Goal: Transaction & Acquisition: Purchase product/service

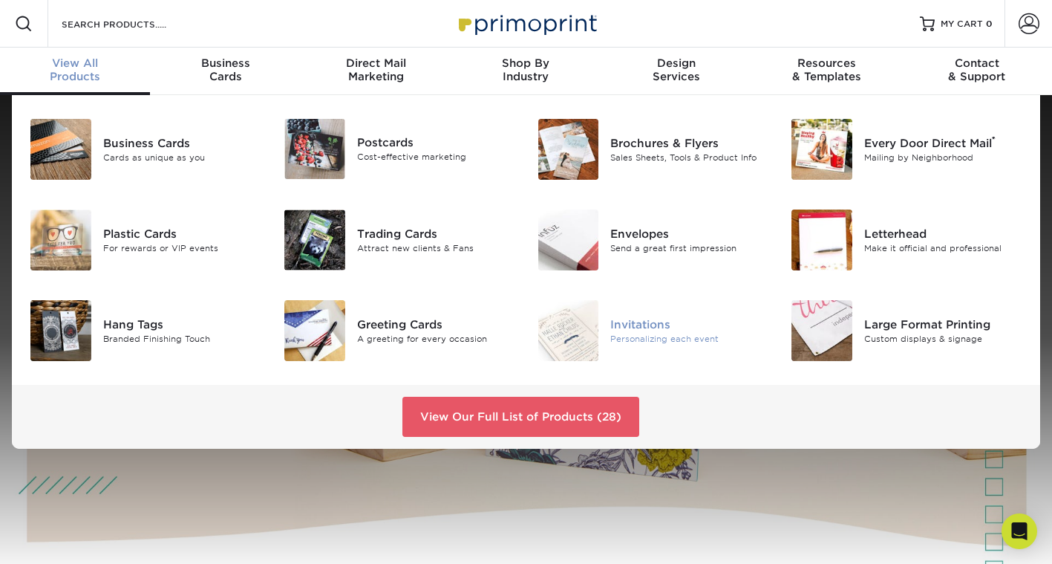
click at [556, 342] on img at bounding box center [568, 330] width 61 height 61
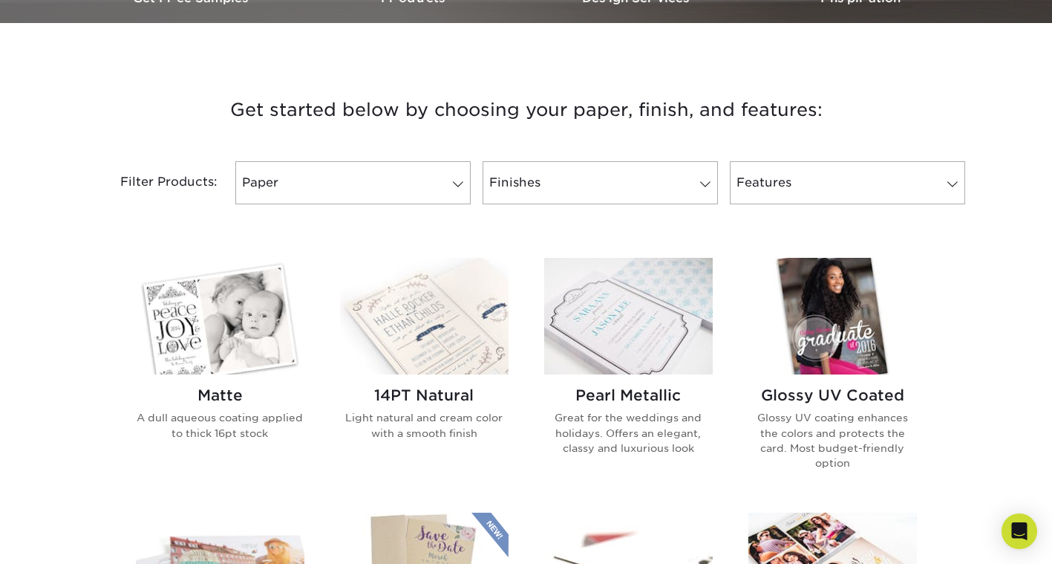
scroll to position [520, 0]
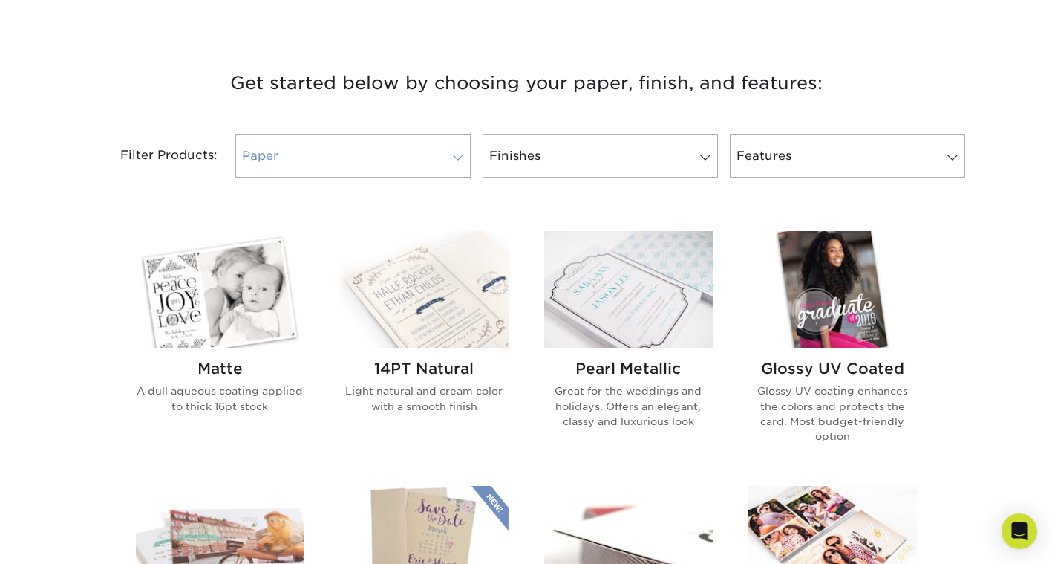
click at [361, 163] on link "Paper" at bounding box center [352, 155] width 235 height 43
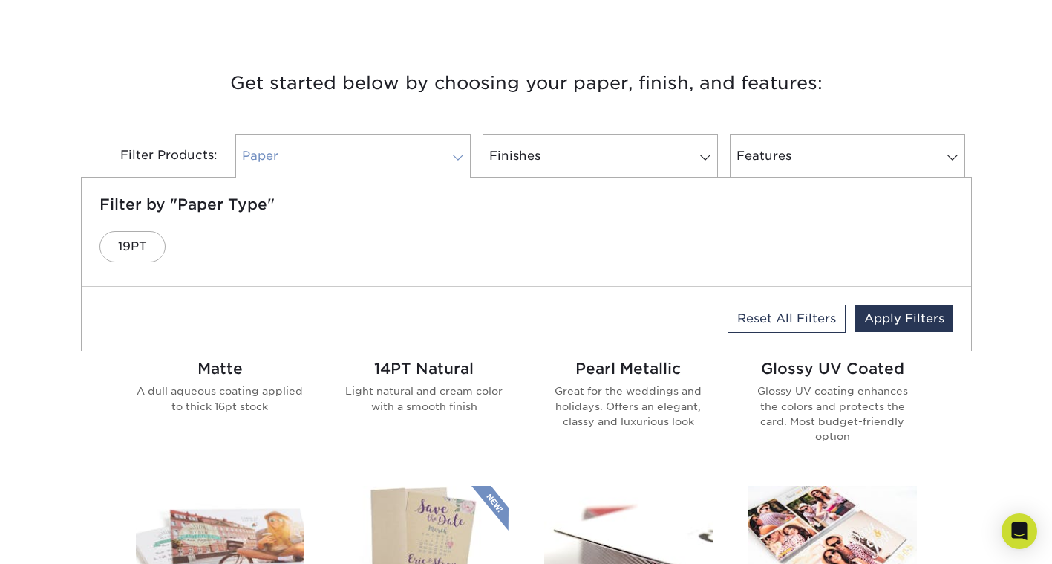
click at [361, 163] on link "Paper" at bounding box center [352, 155] width 235 height 43
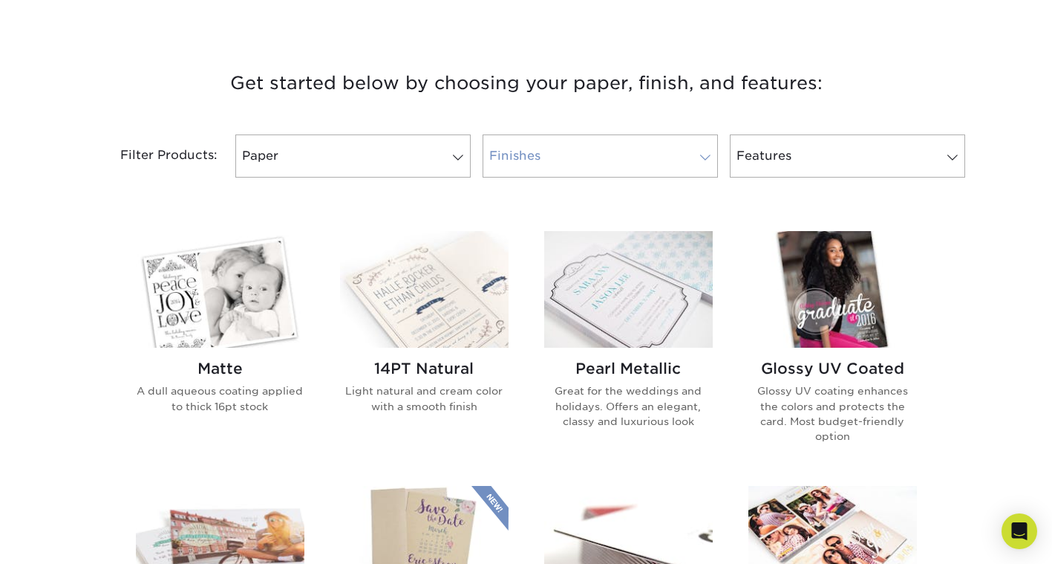
click at [544, 156] on link "Finishes" at bounding box center [600, 155] width 235 height 43
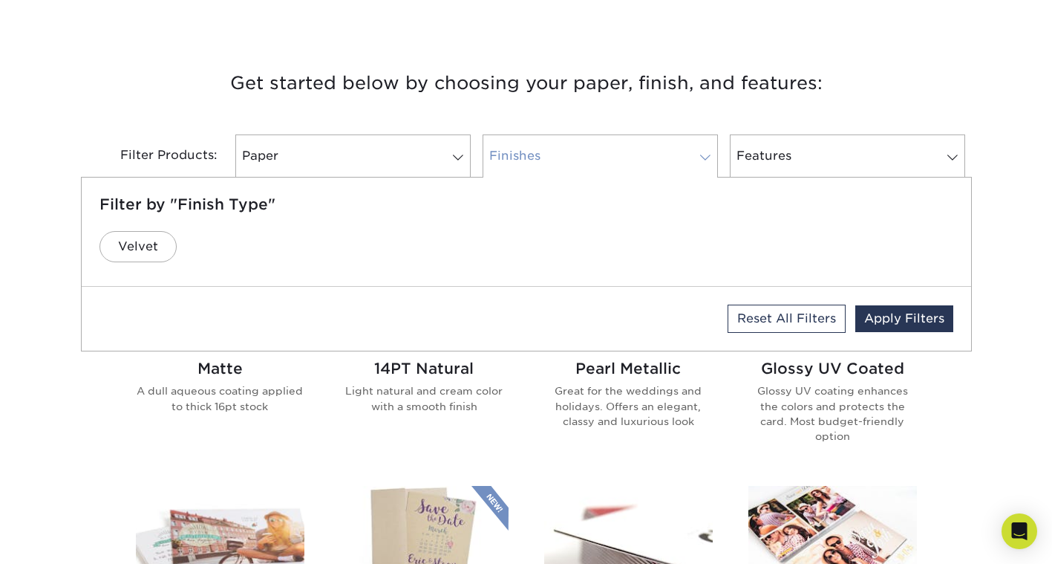
click at [541, 158] on link "Finishes" at bounding box center [600, 155] width 235 height 43
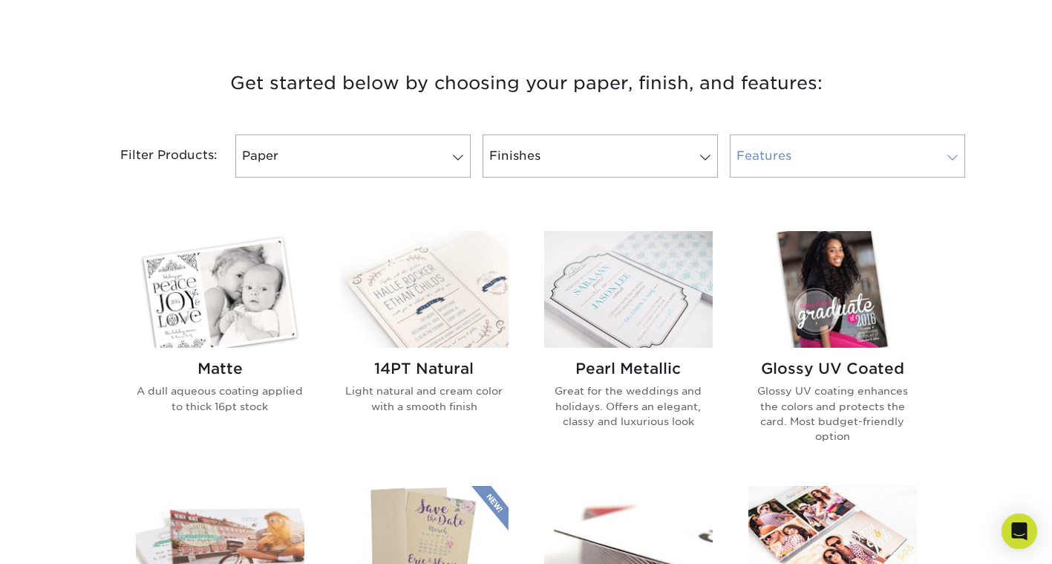
click at [809, 165] on link "Features" at bounding box center [847, 155] width 235 height 43
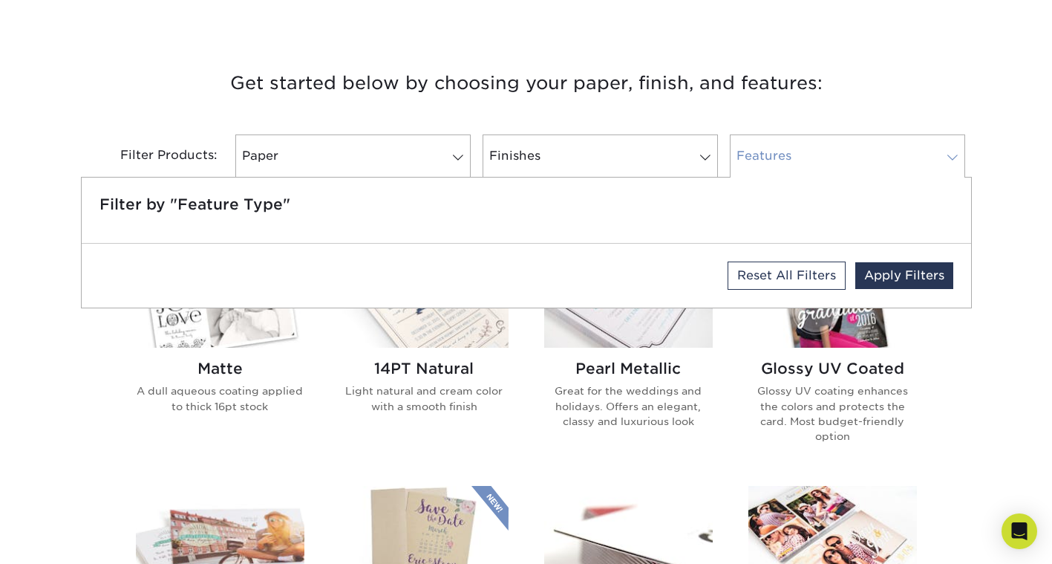
click at [794, 171] on link "Features" at bounding box center [847, 155] width 235 height 43
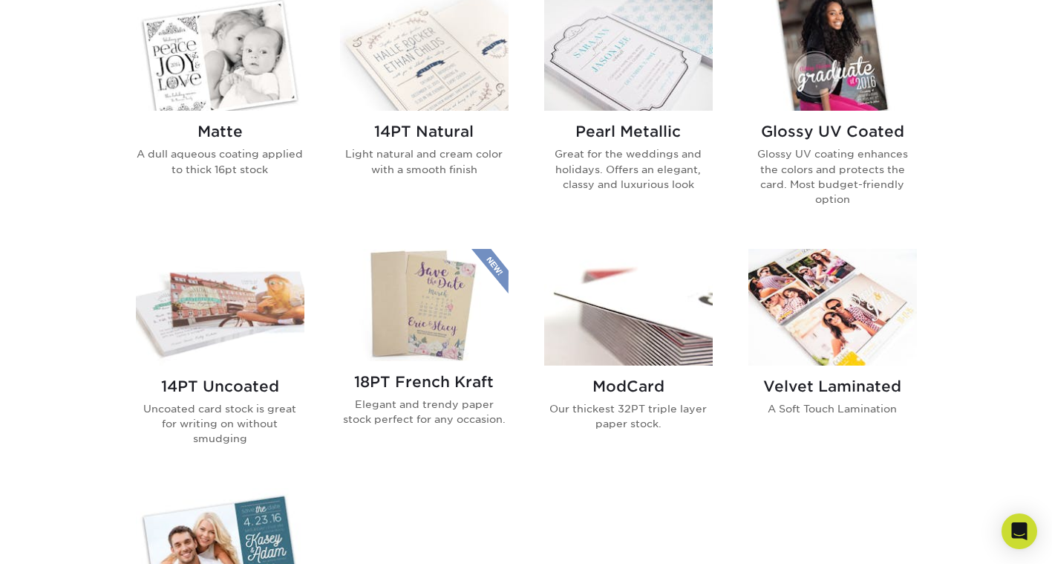
scroll to position [743, 0]
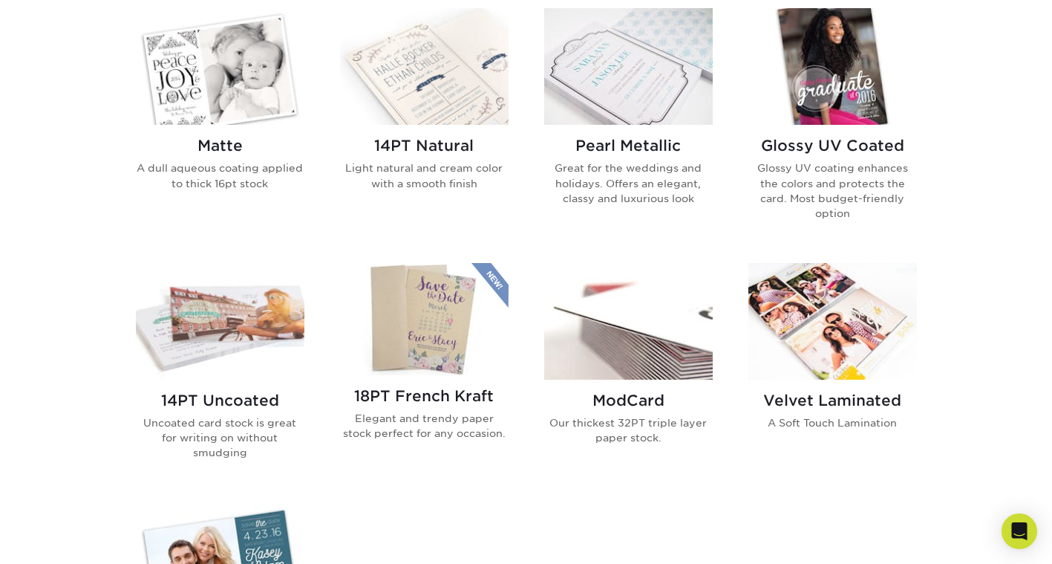
click at [449, 84] on img at bounding box center [424, 66] width 169 height 117
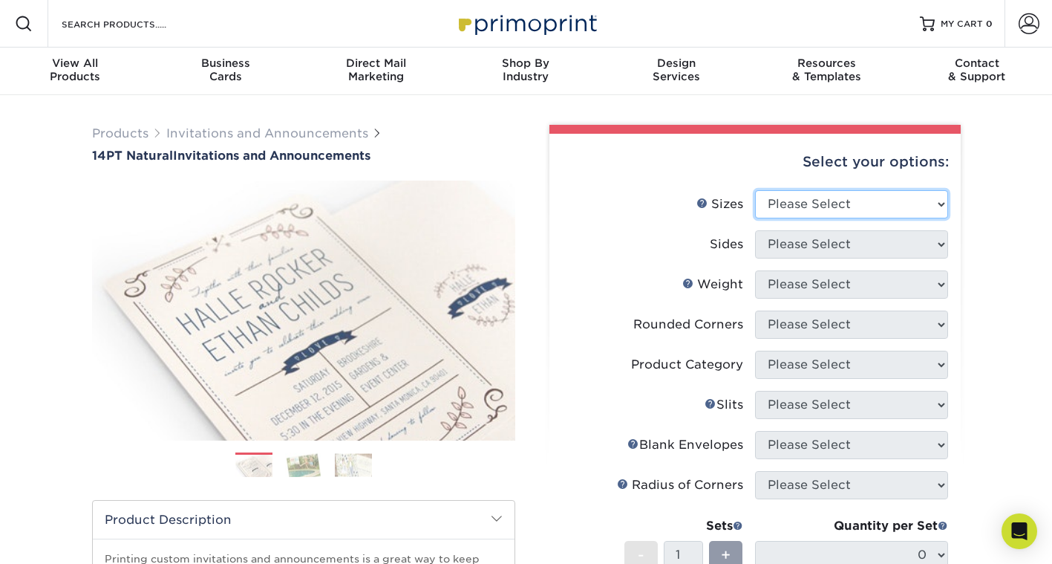
click at [807, 201] on select "Please Select 4.25" x 5.5" 4.25" x 6" 5" x 7" 5.5" x 8.5" 6" x 6"" at bounding box center [851, 204] width 193 height 28
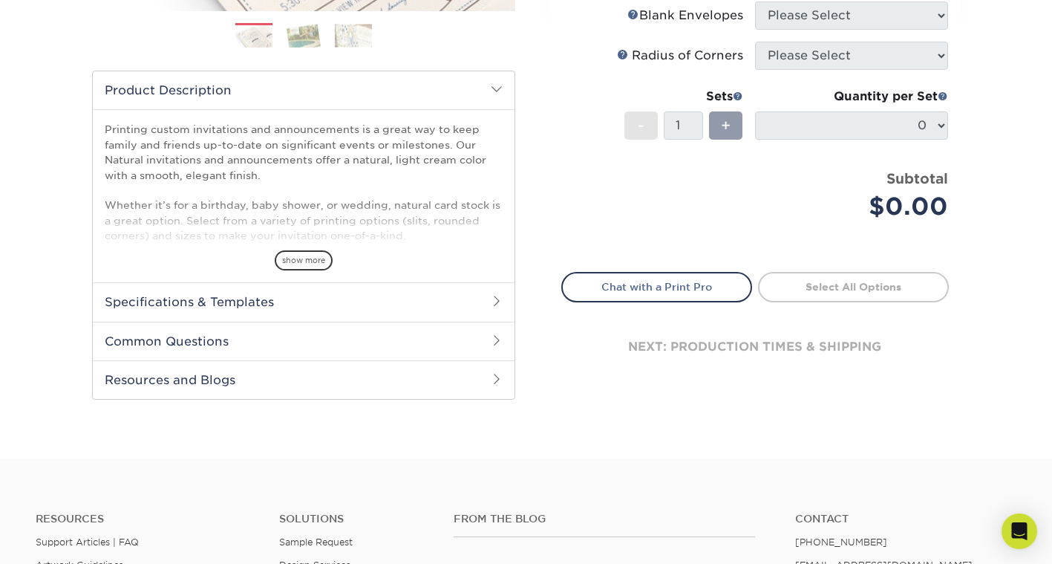
scroll to position [446, 0]
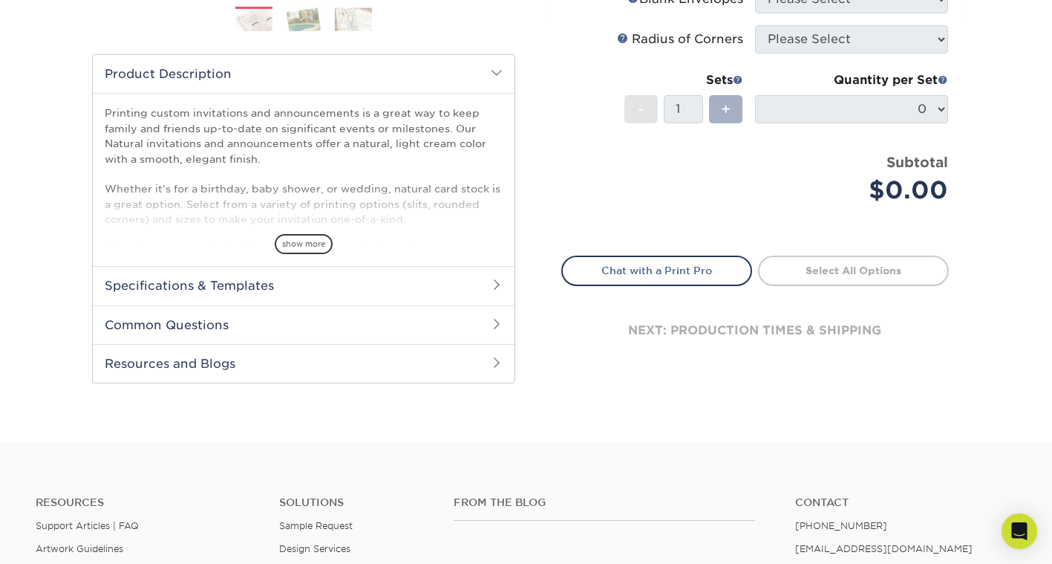
click at [723, 105] on span "+" at bounding box center [726, 109] width 10 height 22
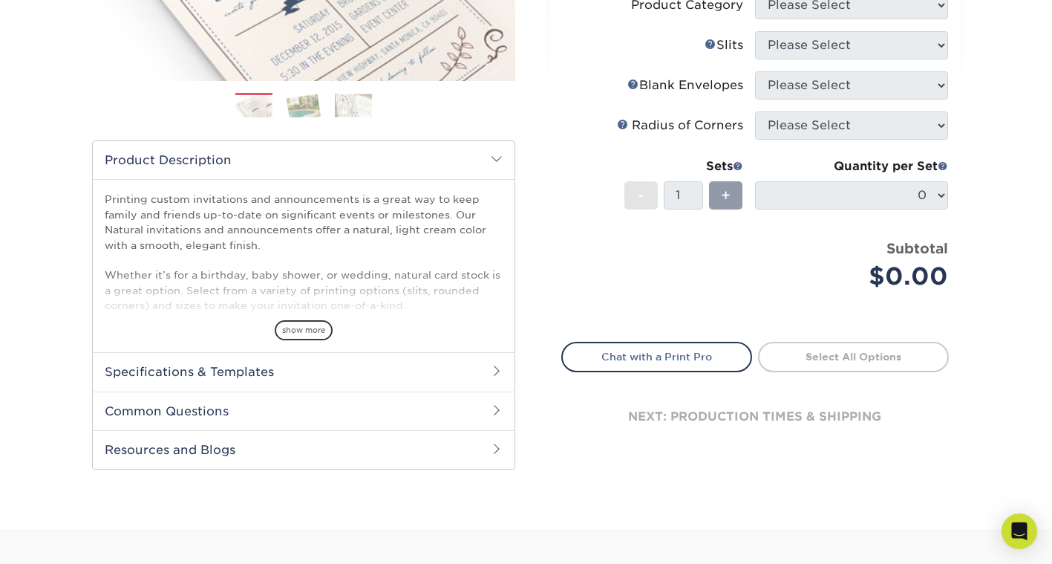
scroll to position [371, 0]
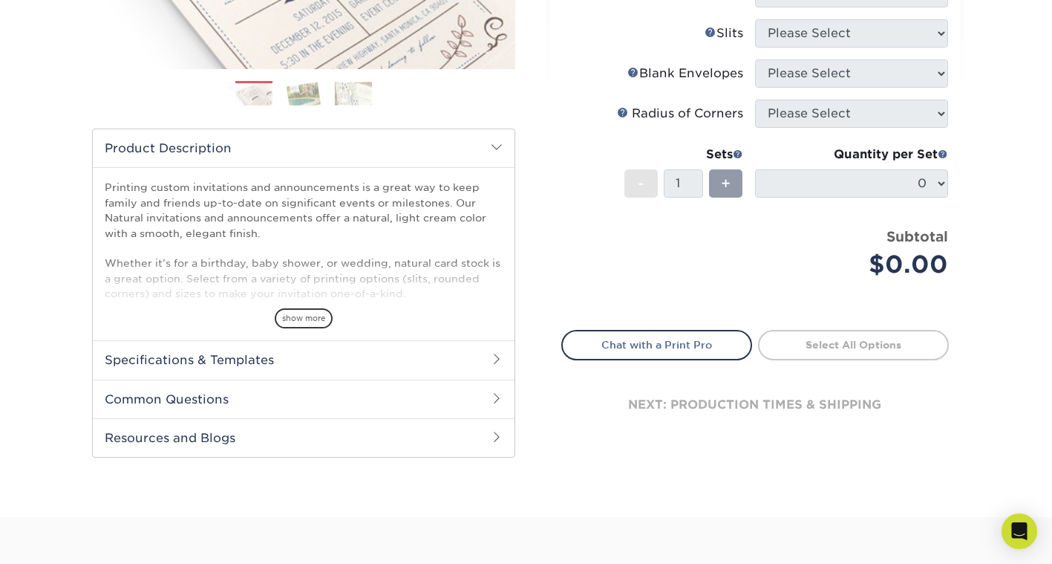
click at [717, 198] on div "+" at bounding box center [722, 185] width 39 height 33
click at [720, 190] on div "+" at bounding box center [725, 183] width 33 height 28
click at [743, 150] on span at bounding box center [738, 154] width 10 height 10
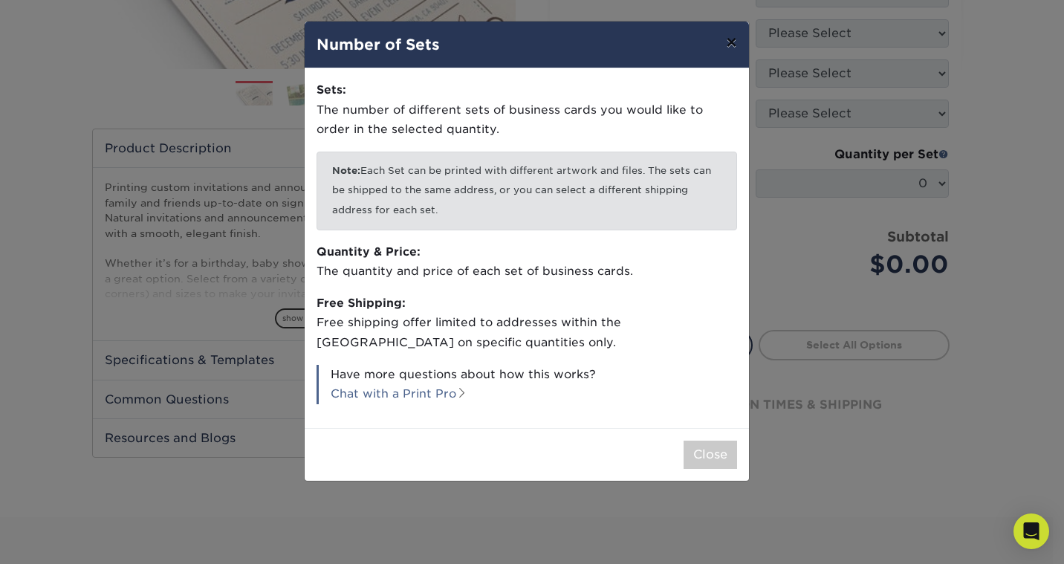
click at [728, 53] on button "×" at bounding box center [731, 43] width 34 height 42
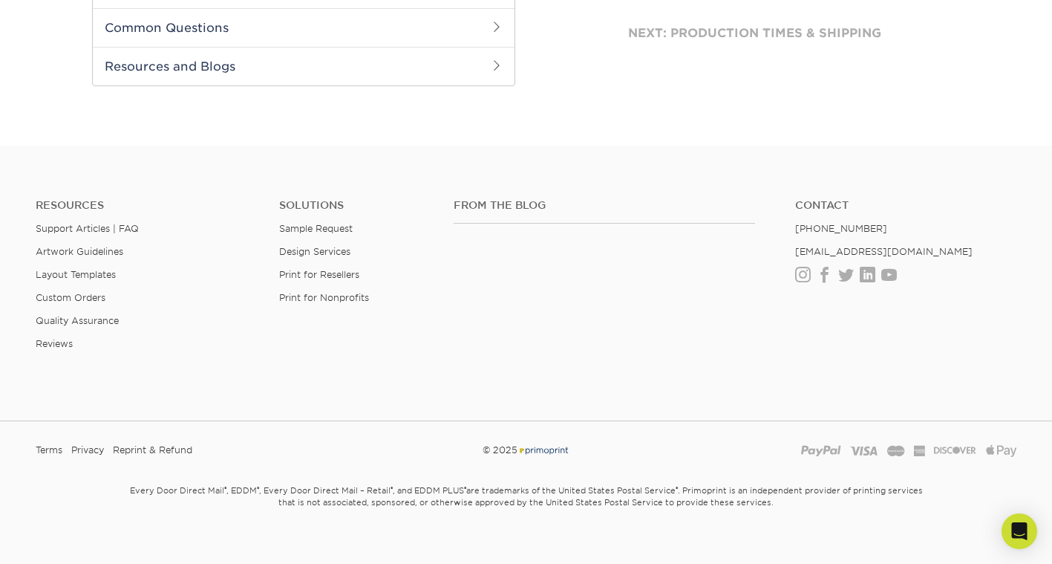
scroll to position [759, 0]
